Goal: Task Accomplishment & Management: Use online tool/utility

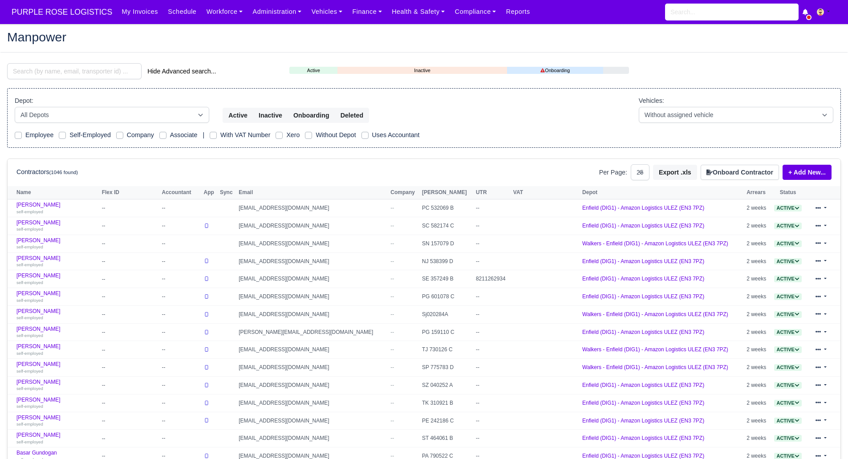
select select "25"
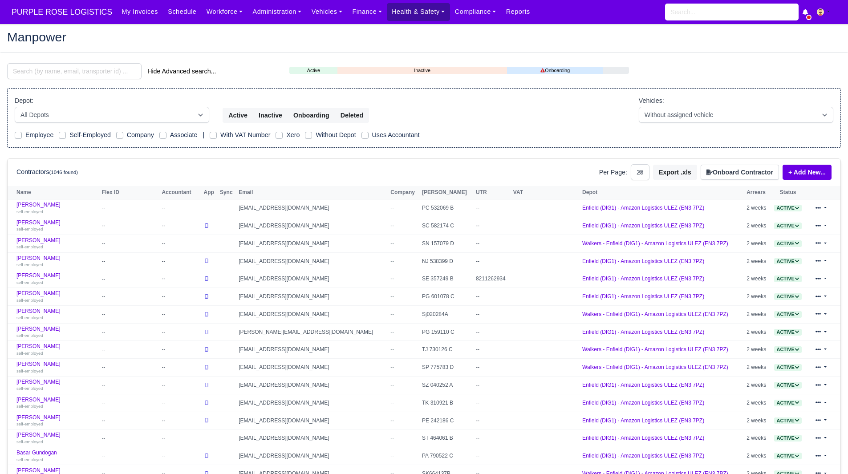
click at [402, 12] on link "Health & Safety" at bounding box center [418, 11] width 63 height 17
click at [356, 9] on link "Finance" at bounding box center [367, 11] width 40 height 17
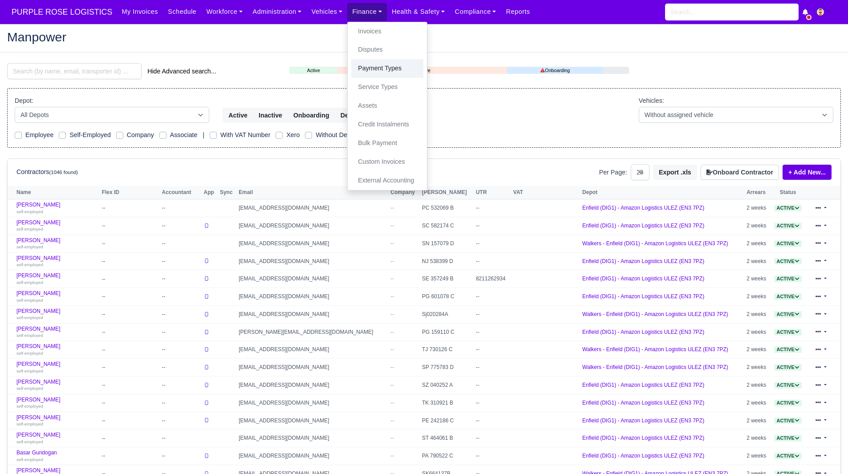
click at [388, 68] on link "Payment Types" at bounding box center [387, 68] width 72 height 19
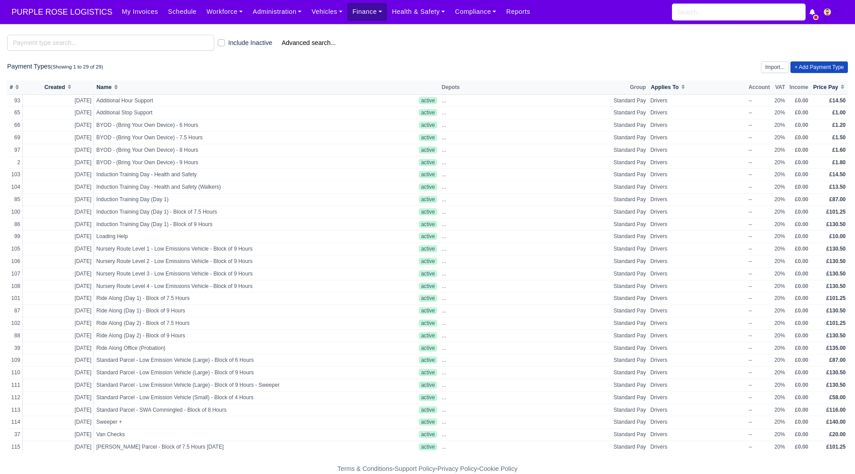
click at [347, 20] on link "Finance" at bounding box center [367, 11] width 40 height 17
click at [357, 34] on link "Invoices" at bounding box center [387, 31] width 72 height 19
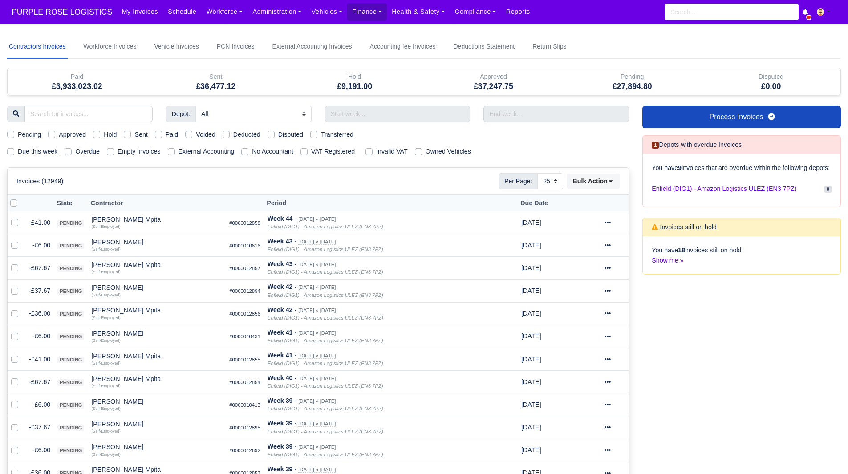
select select "25"
click at [783, 119] on link "Process Invoices" at bounding box center [741, 117] width 199 height 22
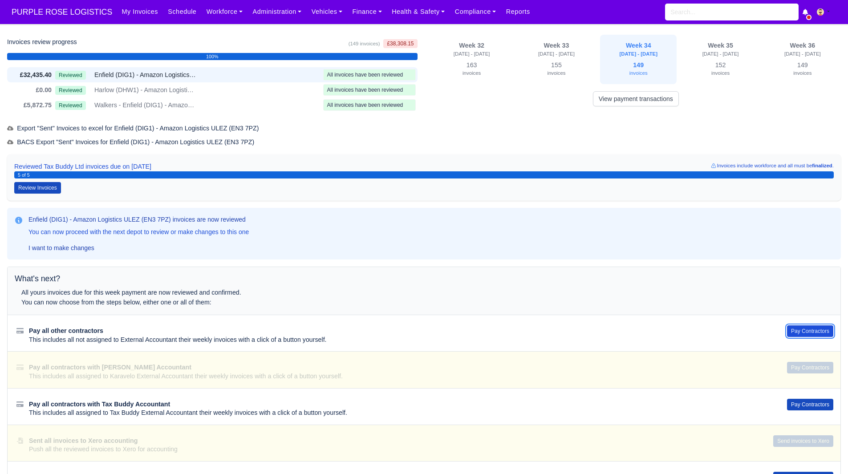
click at [792, 326] on button "Pay Contractors" at bounding box center [810, 331] width 46 height 12
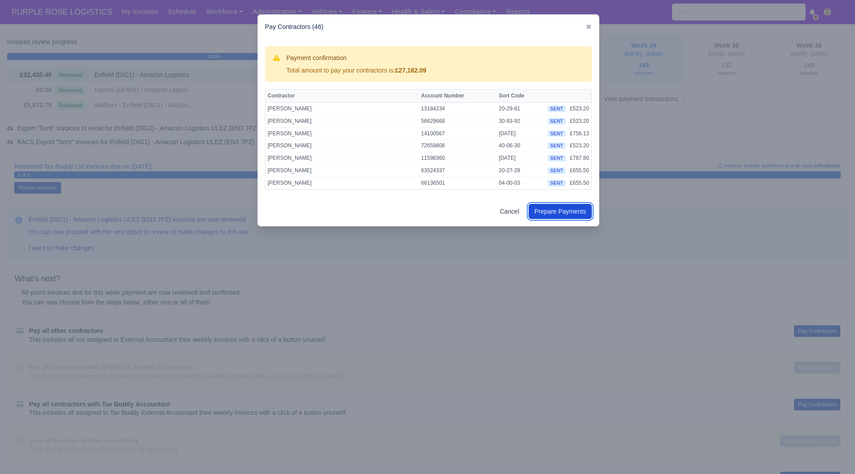
click at [546, 211] on button "Prepare Payments" at bounding box center [559, 211] width 63 height 15
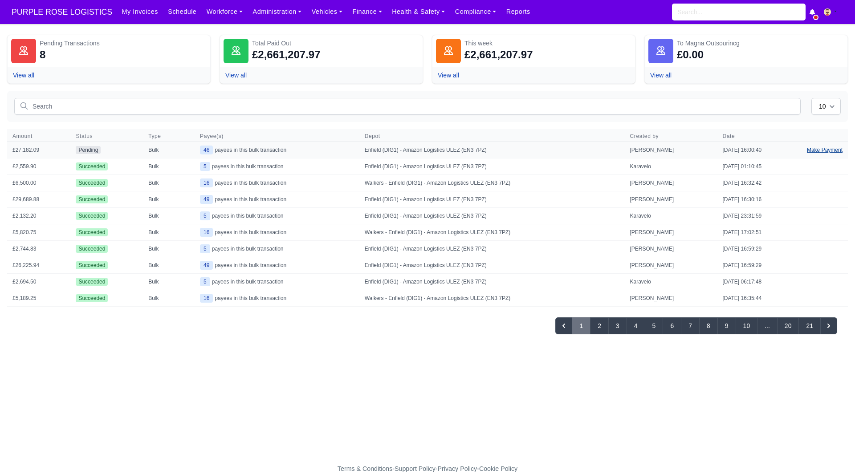
click at [816, 151] on link "Make Payment" at bounding box center [824, 150] width 46 height 16
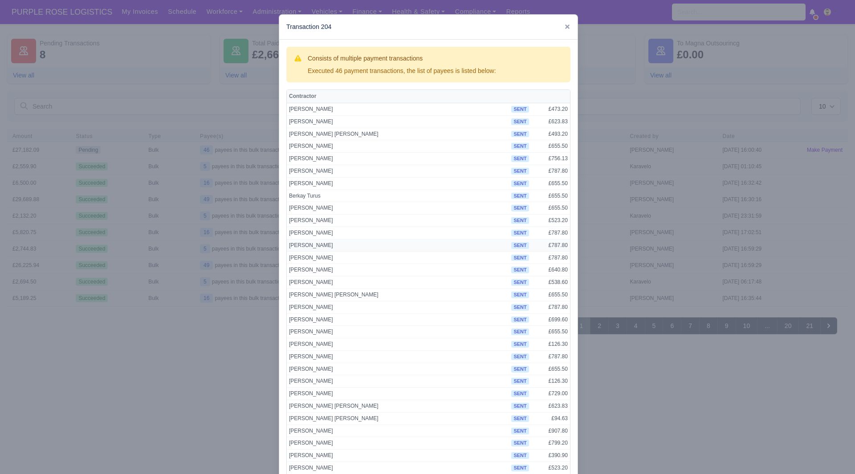
scroll to position [270, 0]
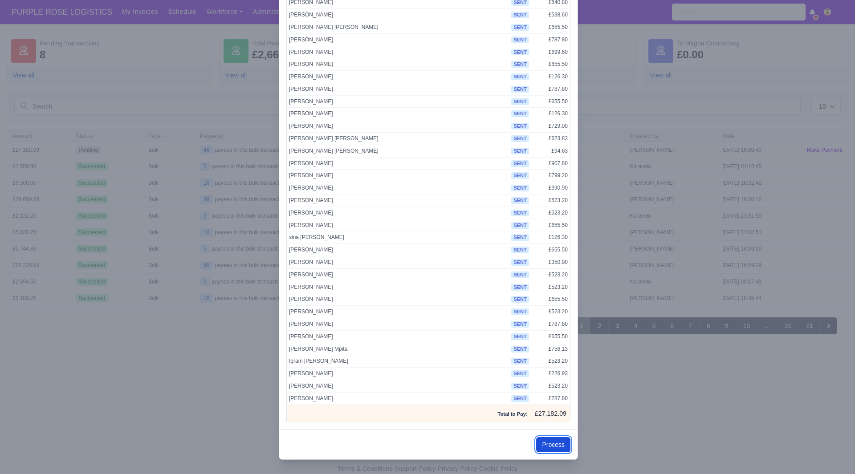
click at [547, 445] on button "Process" at bounding box center [553, 444] width 34 height 15
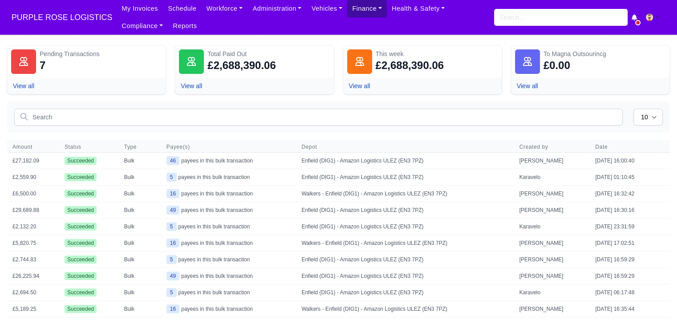
click at [354, 11] on link "Finance" at bounding box center [367, 8] width 40 height 17
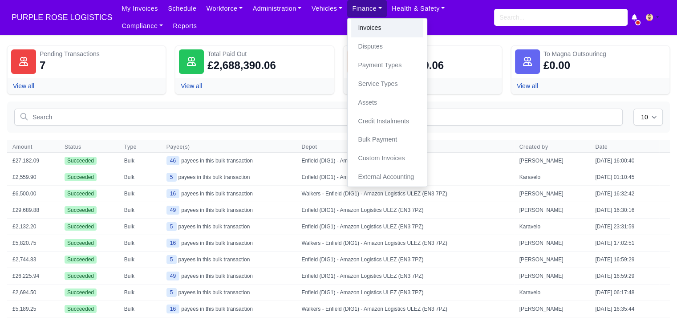
click at [355, 24] on link "Invoices" at bounding box center [387, 28] width 72 height 19
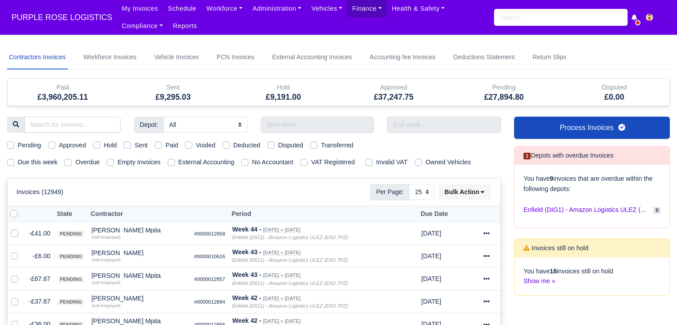
select select "25"
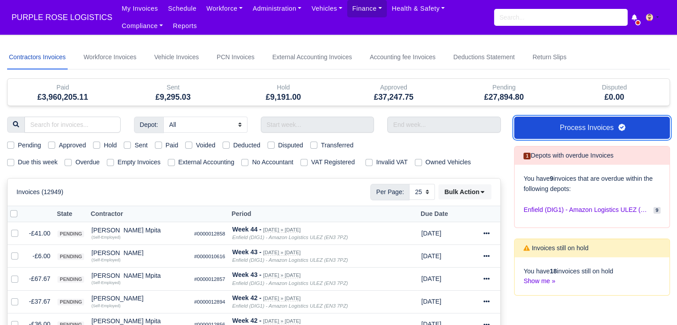
click at [551, 132] on link "Process Invoices" at bounding box center [592, 128] width 156 height 22
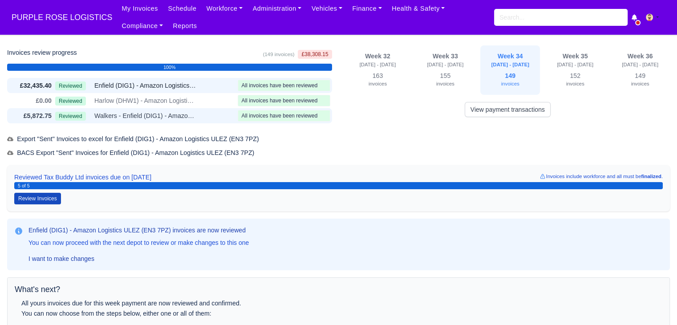
click at [193, 116] on span "Walkers - Enfield (DIG1) - Amazon Logistics ULEZ (EN3 7PZ)" at bounding box center [145, 116] width 102 height 10
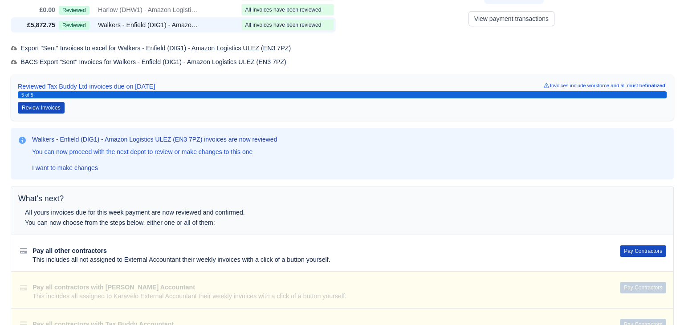
scroll to position [93, 0]
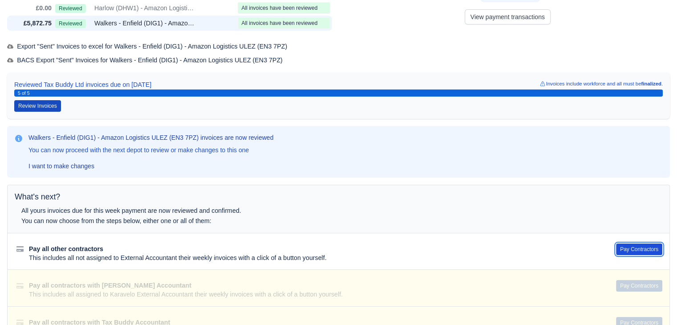
click at [642, 249] on button "Pay Contractors" at bounding box center [639, 250] width 46 height 12
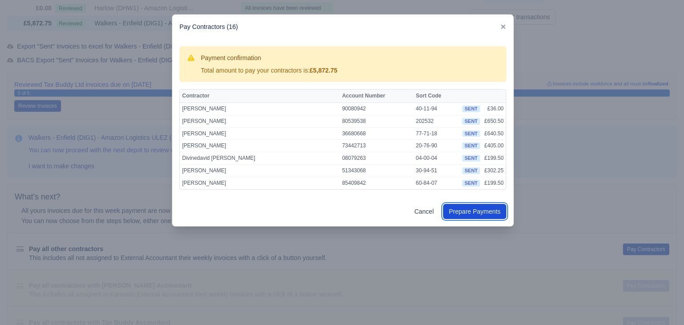
click at [474, 213] on button "Prepare Payments" at bounding box center [474, 211] width 63 height 15
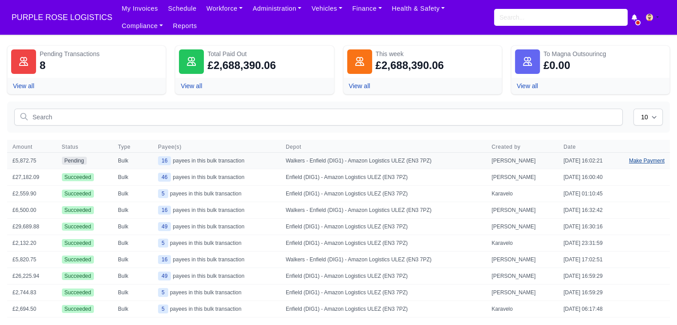
click at [645, 166] on link "Make Payment" at bounding box center [647, 161] width 46 height 16
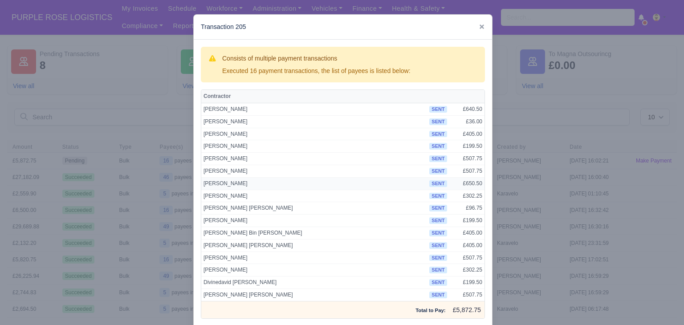
scroll to position [43, 0]
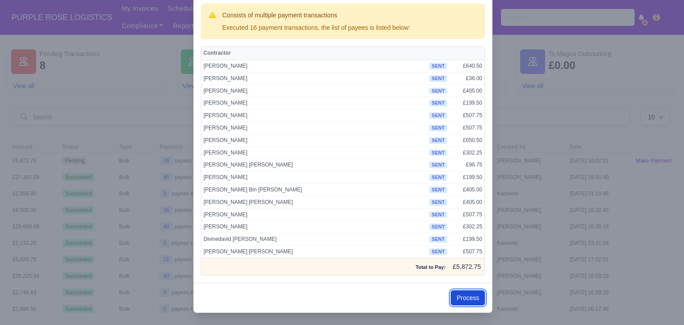
click at [467, 300] on button "Process" at bounding box center [468, 297] width 34 height 15
